Goal: Task Accomplishment & Management: Use online tool/utility

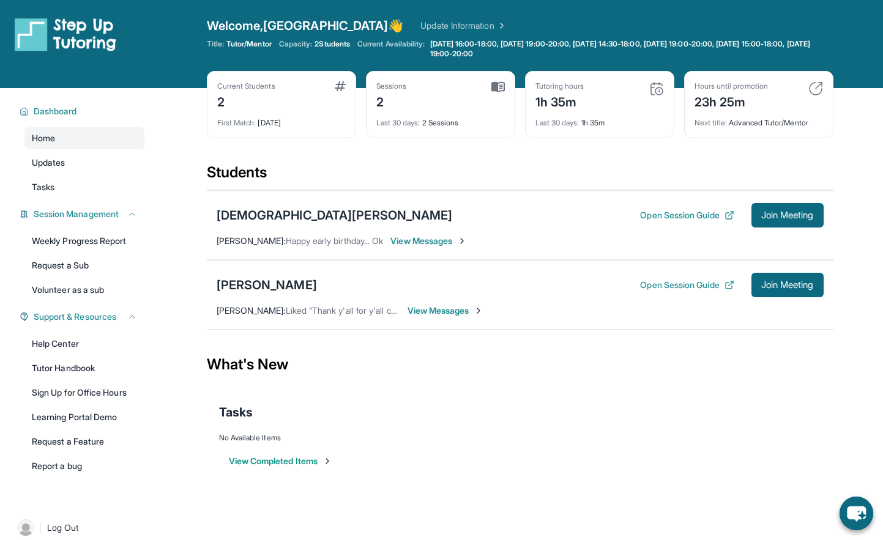
click at [686, 276] on div "Open Session Guide Join Meeting" at bounding box center [731, 285] width 183 height 24
click at [673, 287] on button "Open Session Guide" at bounding box center [687, 285] width 94 height 12
click at [572, 195] on div "[PERSON_NAME] Open Session Guide Join Meeting [PERSON_NAME] : Happy early birth…" at bounding box center [520, 225] width 626 height 70
click at [599, 119] on div "Last 30 days : 2h 20m" at bounding box center [599, 119] width 128 height 17
click at [803, 208] on button "Join Meeting" at bounding box center [787, 215] width 72 height 24
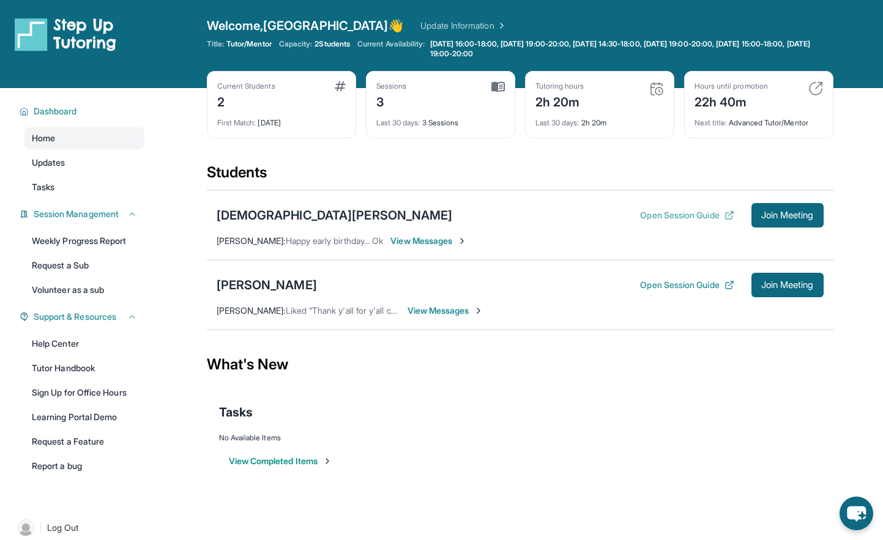
click at [664, 220] on button "Open Session Guide" at bounding box center [687, 215] width 94 height 12
click at [667, 273] on div "Open Session Guide Join Meeting" at bounding box center [731, 285] width 183 height 24
click at [666, 279] on button "Open Session Guide" at bounding box center [687, 285] width 94 height 12
click at [105, 363] on link "Tutor Handbook" at bounding box center [84, 368] width 120 height 22
click at [755, 209] on button "Join Meeting" at bounding box center [787, 215] width 72 height 24
